Goal: Task Accomplishment & Management: Use online tool/utility

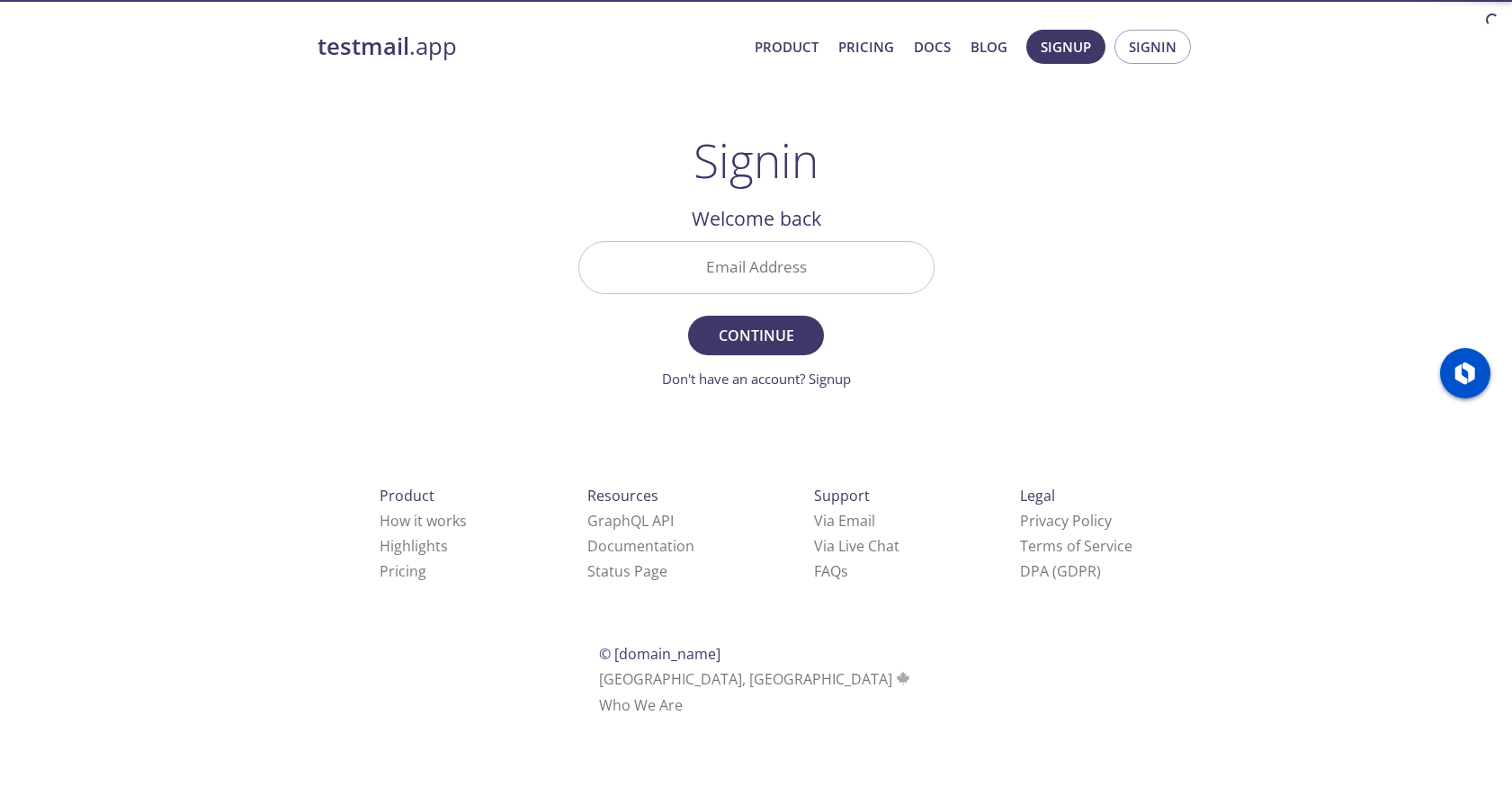
click at [764, 269] on input "Email Address" at bounding box center [756, 267] width 354 height 51
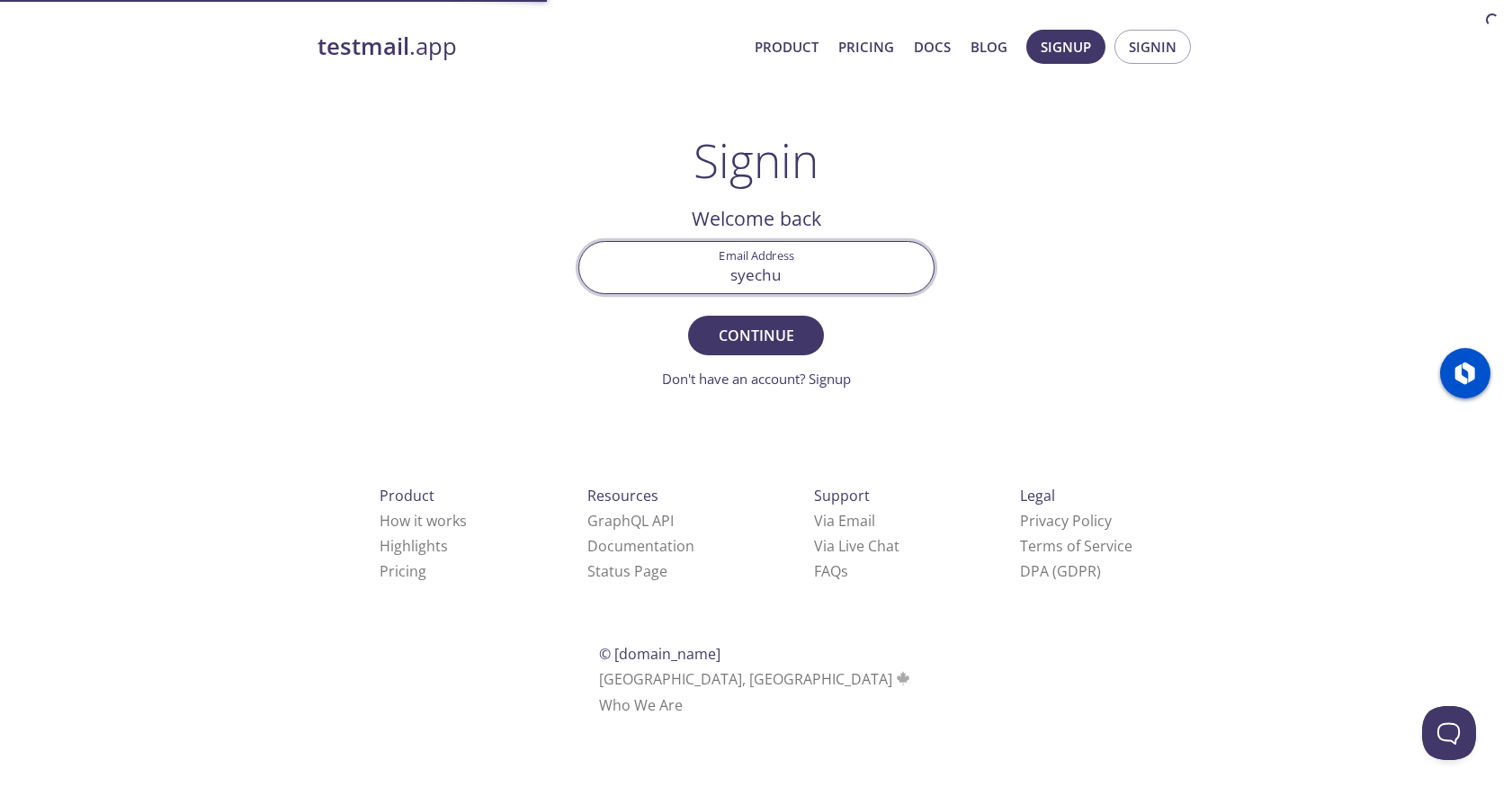
type input "[EMAIL_ADDRESS][DOMAIN_NAME]"
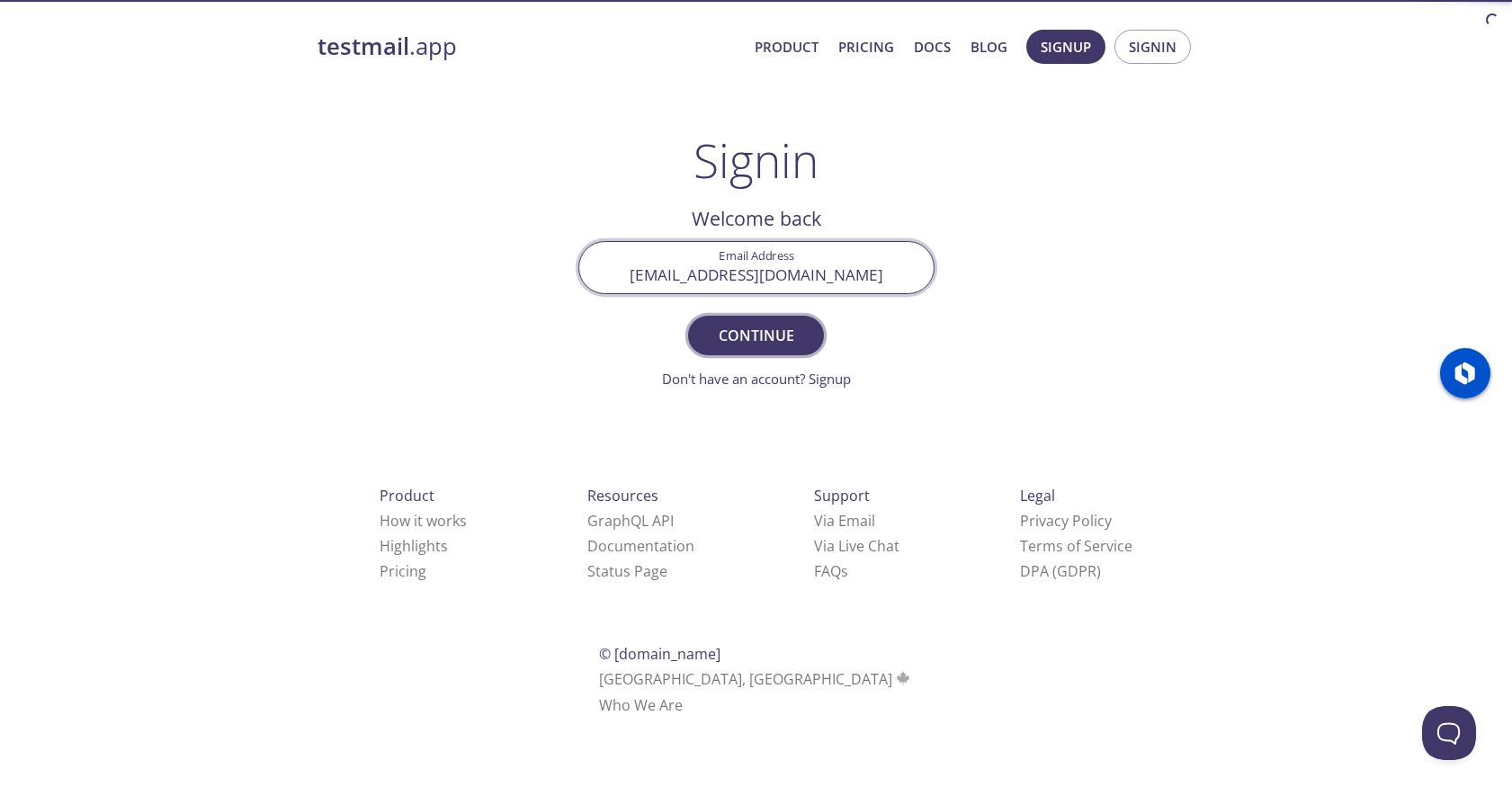
click at [765, 348] on button "Continue" at bounding box center [756, 335] width 135 height 40
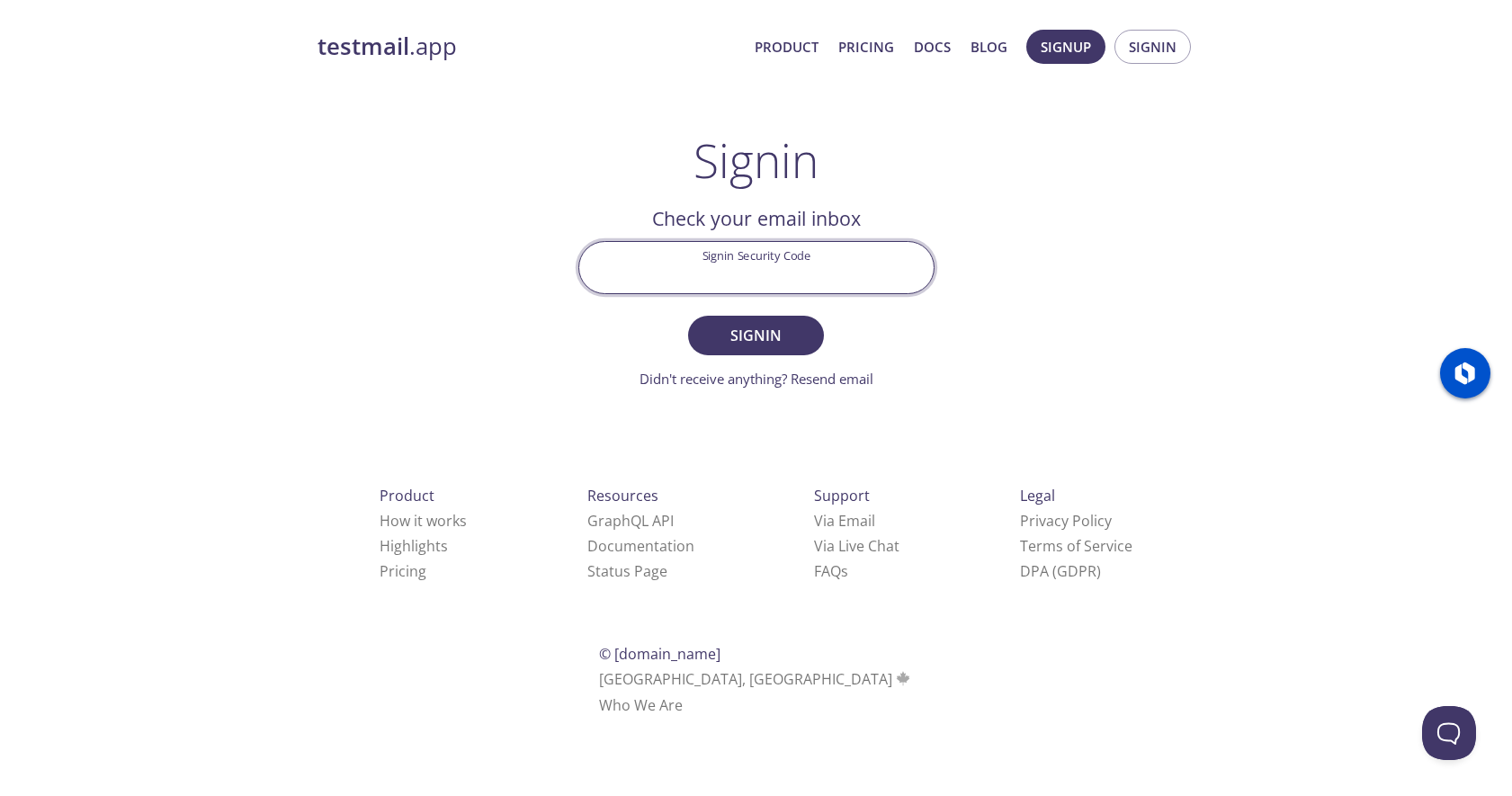
click at [765, 281] on input "Signin Security Code" at bounding box center [756, 267] width 354 height 51
paste input "VLECEFM"
type input "VLECEFM"
click at [739, 348] on button "Signin" at bounding box center [756, 335] width 135 height 40
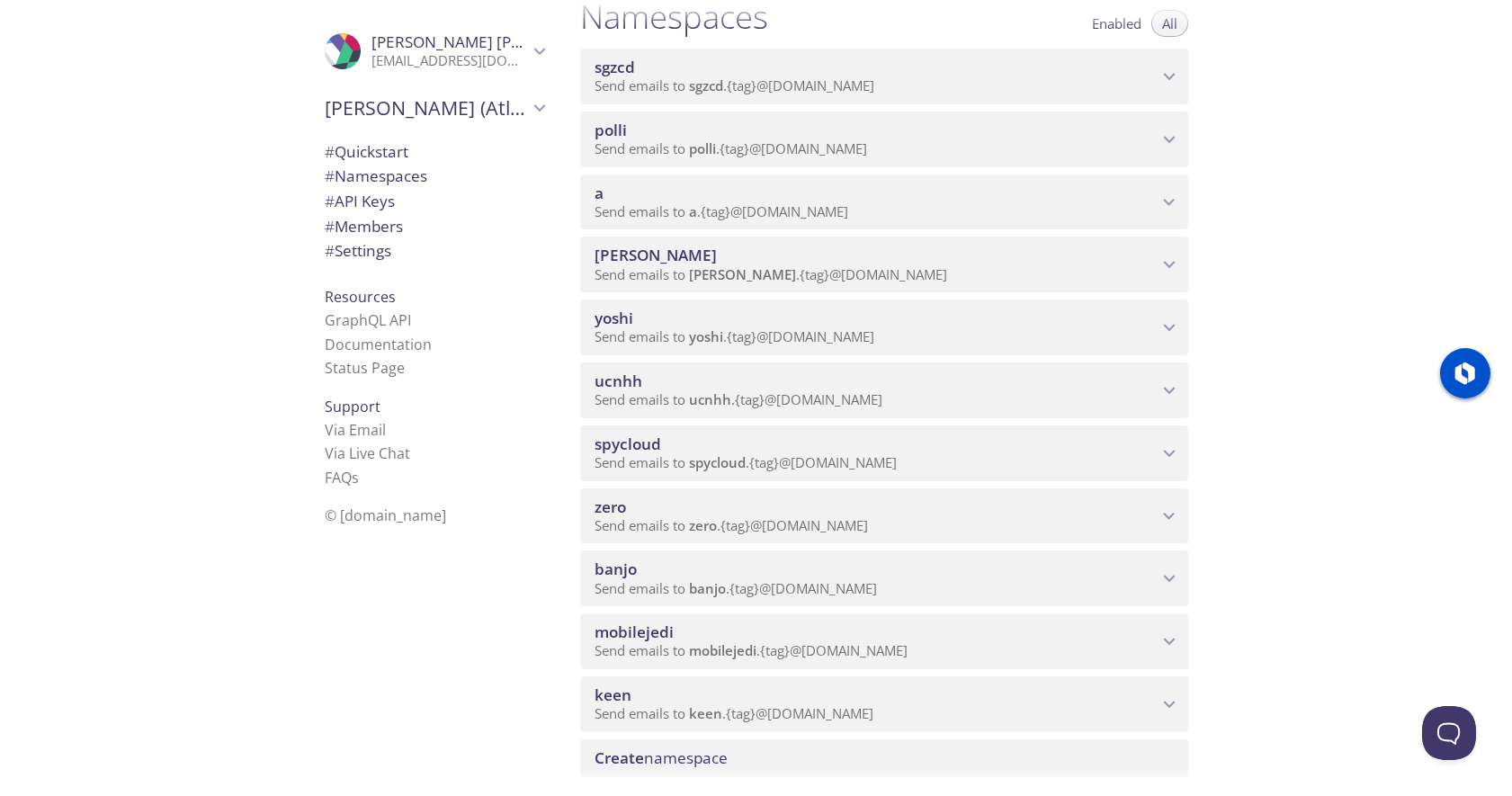
scroll to position [238, 0]
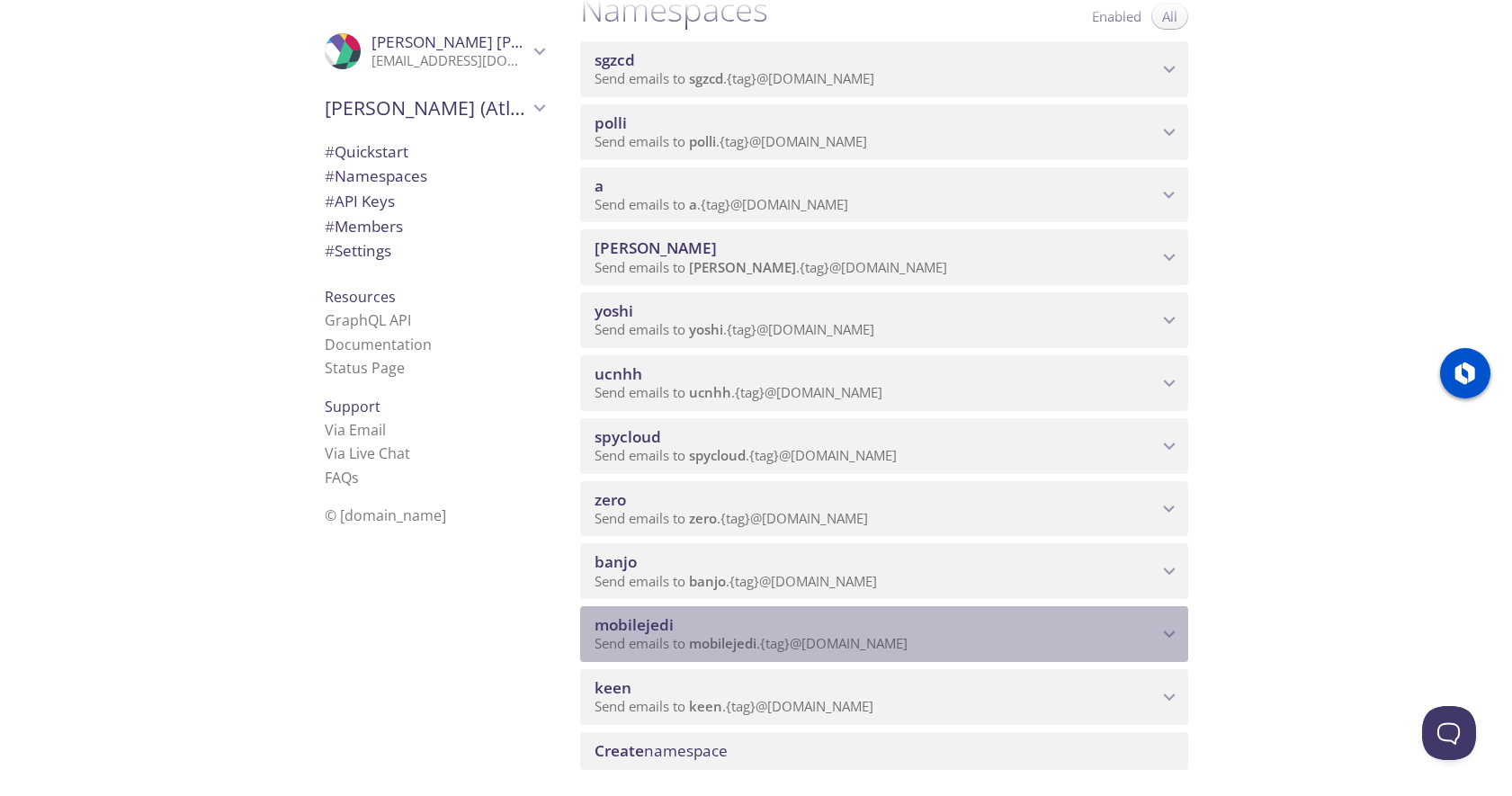
click at [764, 646] on span "Send emails to mobilejedi . {tag} @[DOMAIN_NAME]" at bounding box center [751, 643] width 313 height 18
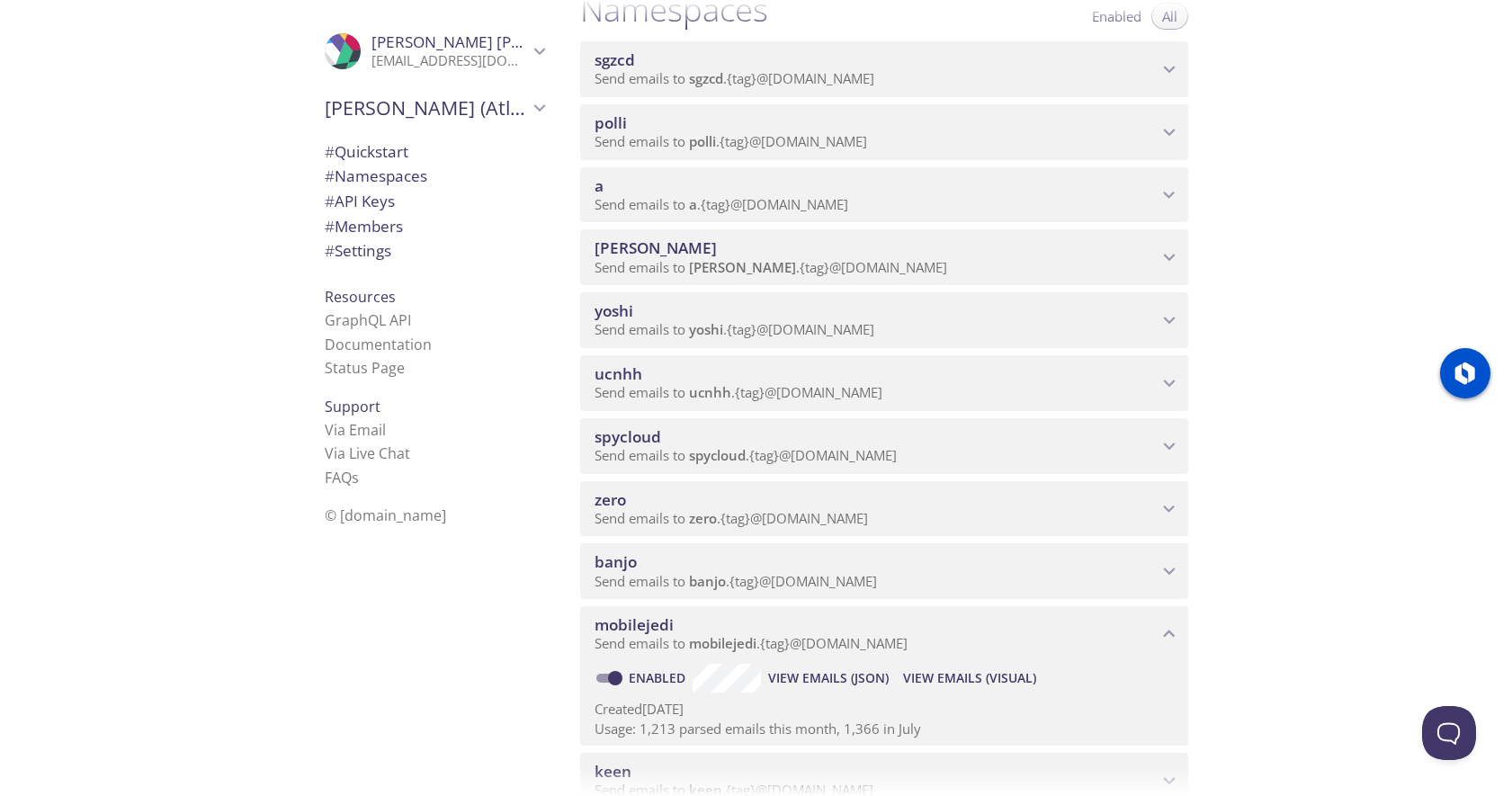
click at [978, 680] on span "View Emails (Visual)" at bounding box center [970, 678] width 133 height 22
